Goal: Find specific page/section: Find specific page/section

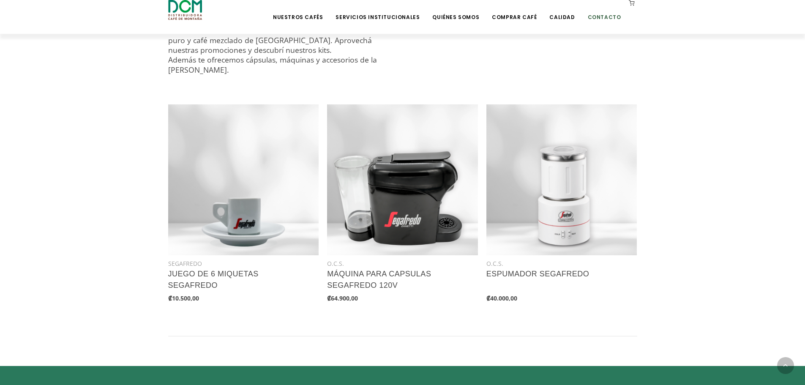
click at [610, 19] on link "Contacto" at bounding box center [605, 11] width 44 height 20
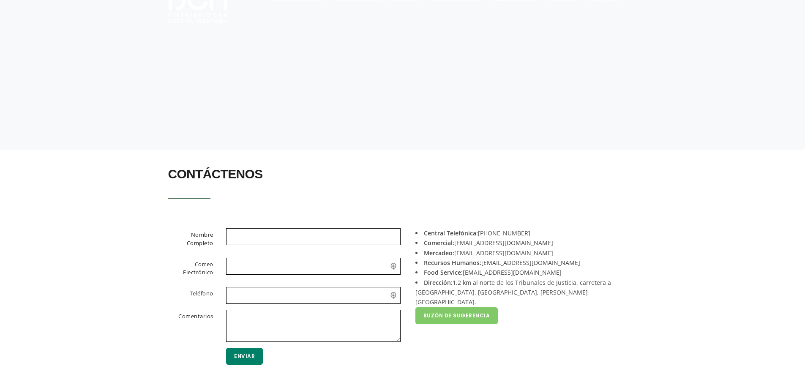
scroll to position [162, 0]
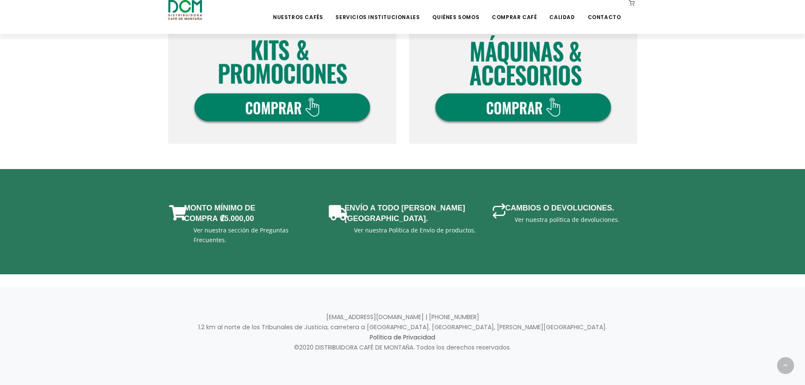
scroll to position [636, 0]
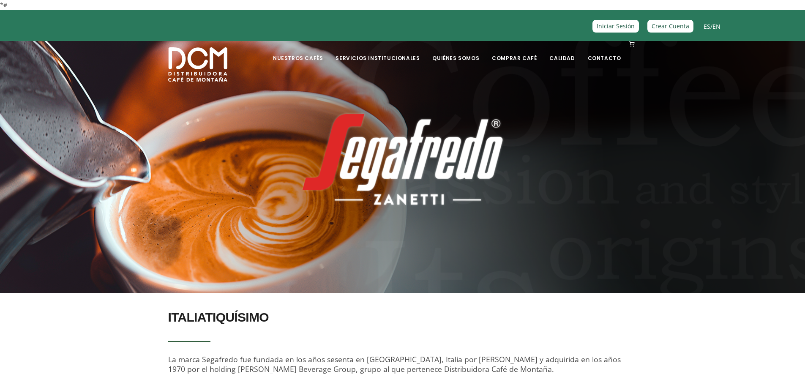
click at [382, 225] on section at bounding box center [402, 159] width 805 height 270
